Goal: Information Seeking & Learning: Understand process/instructions

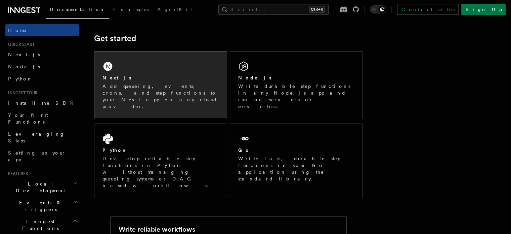
click at [157, 73] on div "Next.js Add queueing, events, crons, and step functions to your Next app on any…" at bounding box center [160, 84] width 132 height 66
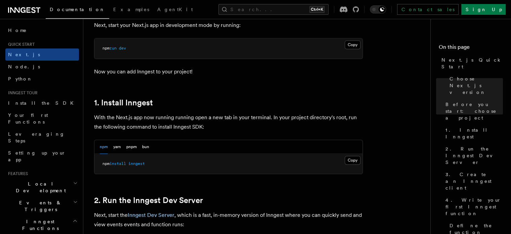
scroll to position [394, 0]
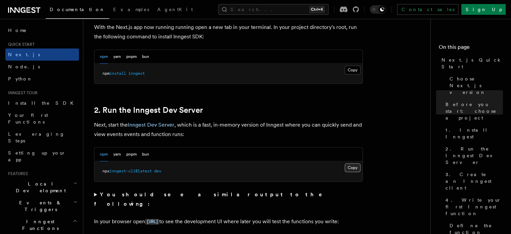
click at [351, 167] on button "Copy Copied" at bounding box center [353, 167] width 16 height 9
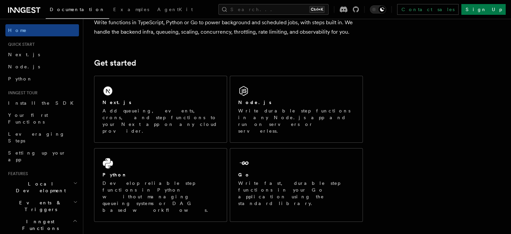
scroll to position [67, 0]
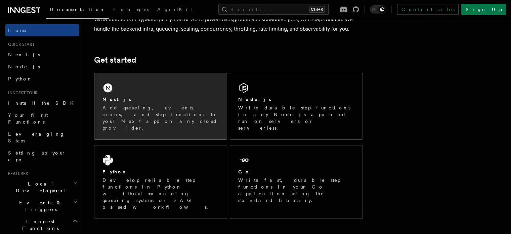
click at [183, 103] on div "Next.js Add queueing, events, crons, and step functions to your Next app on any…" at bounding box center [161, 113] width 116 height 35
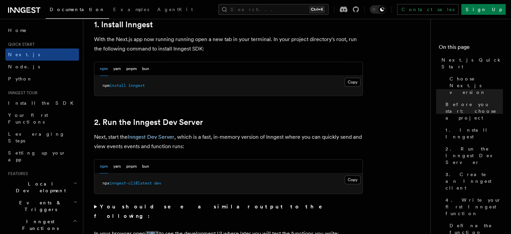
scroll to position [381, 0]
click at [351, 177] on button "Copy Copied" at bounding box center [353, 179] width 16 height 9
click at [360, 79] on button "Copy Copied" at bounding box center [353, 82] width 16 height 9
click at [353, 176] on button "Copy Copied" at bounding box center [353, 179] width 16 height 9
